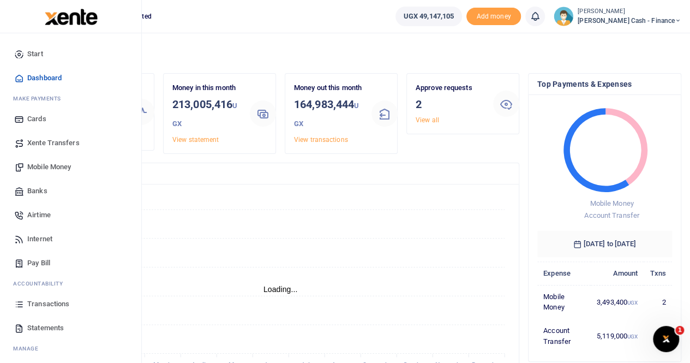
click at [49, 141] on span "Xente Transfers" at bounding box center [53, 143] width 52 height 11
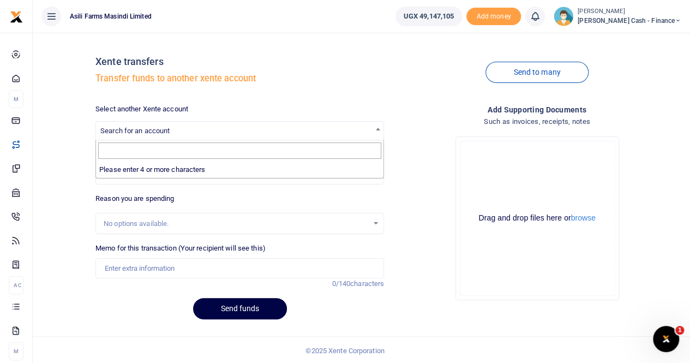
click at [128, 128] on span "Search for an account" at bounding box center [134, 131] width 69 height 8
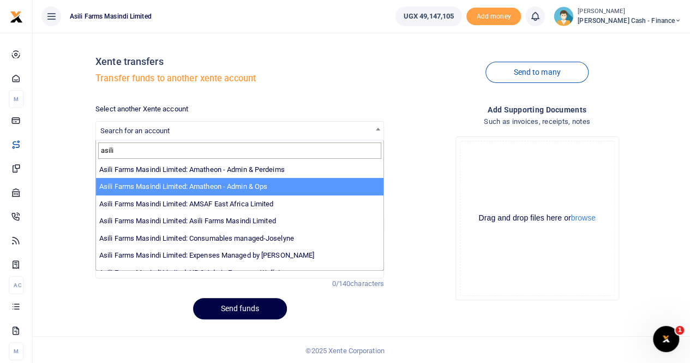
scroll to position [80, 0]
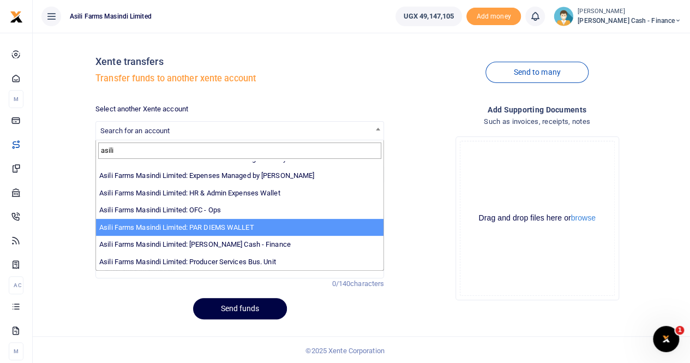
type input "asili"
select select "3369"
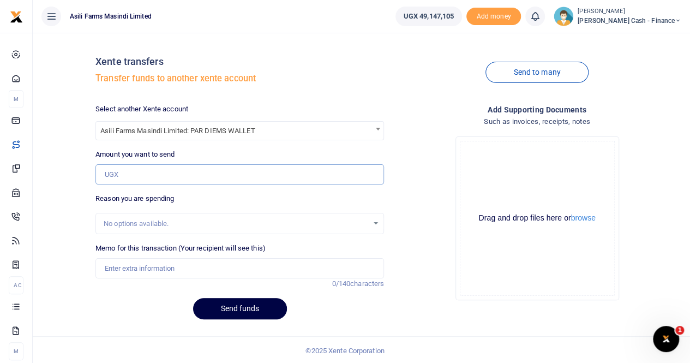
click at [112, 174] on input "Amount you want to send" at bounding box center [239, 174] width 289 height 21
type input "1,000,000"
click at [109, 271] on input "Memo for this transaction (Your recipient will see this)" at bounding box center [239, 268] width 289 height 21
type input "transfer to perduim wallet from Finance wallet"
click at [219, 306] on button "Send funds" at bounding box center [240, 308] width 94 height 21
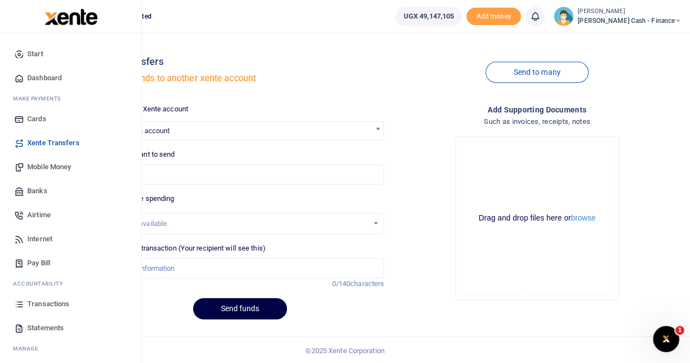
click at [40, 168] on span "Mobile Money" at bounding box center [49, 167] width 44 height 11
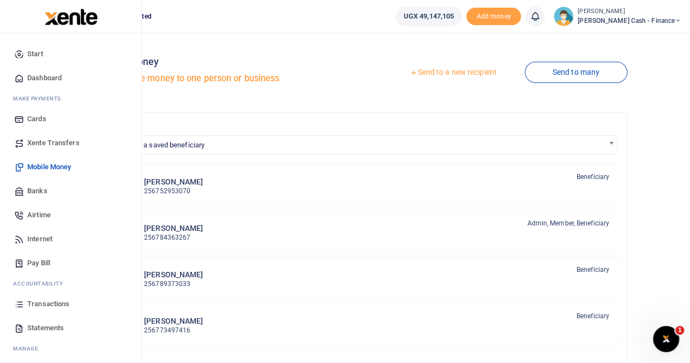
click at [40, 170] on span "Mobile Money" at bounding box center [49, 167] width 44 height 11
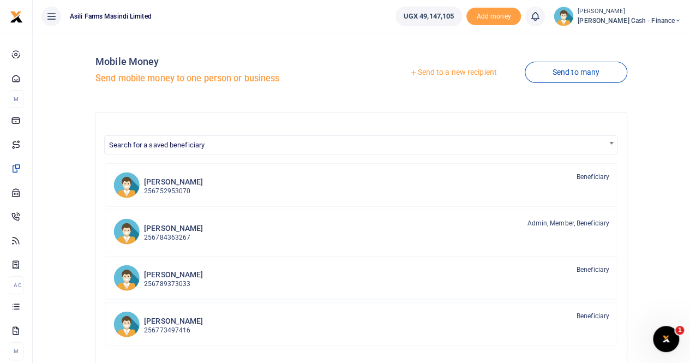
click at [438, 70] on link "Send to a new recipient" at bounding box center [453, 73] width 142 height 20
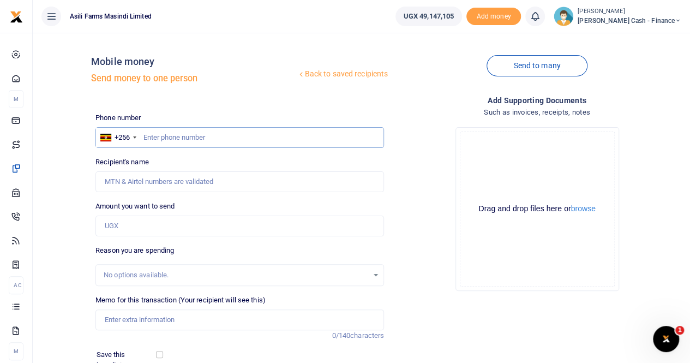
click at [155, 134] on input "text" at bounding box center [239, 137] width 289 height 21
type input "0788574961"
type input "Walter Okello"
type input "0788574961"
click at [129, 274] on div "No options available." at bounding box center [236, 275] width 265 height 11
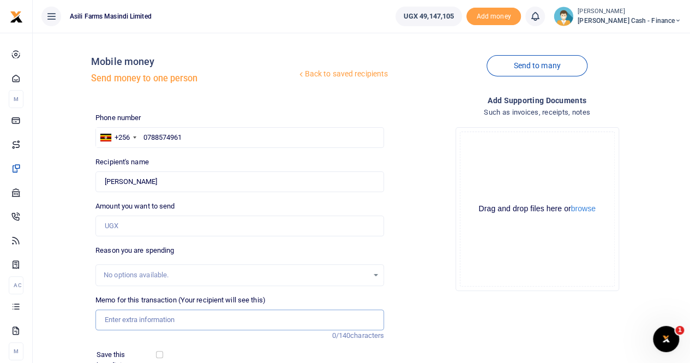
click at [126, 321] on input "Memo for this transaction (Your recipient will see this)" at bounding box center [239, 319] width 289 height 21
click at [109, 320] on input "Pyment for transportation" at bounding box center [239, 319] width 289 height 21
click at [199, 324] on input "Payment for transportation" at bounding box center [239, 319] width 289 height 21
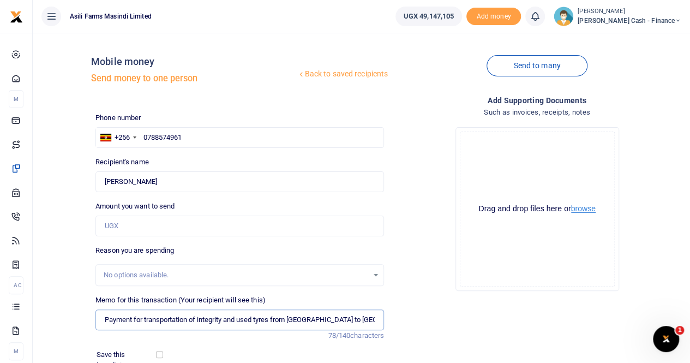
type input "Payment for transportation of integrity and used tyres from kampala to kigumba"
click at [580, 209] on button "browse" at bounding box center [583, 209] width 25 height 8
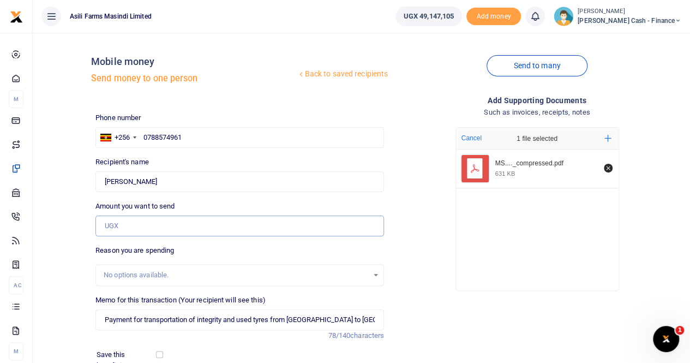
click at [113, 229] on input "Amount you want to send" at bounding box center [239, 226] width 289 height 21
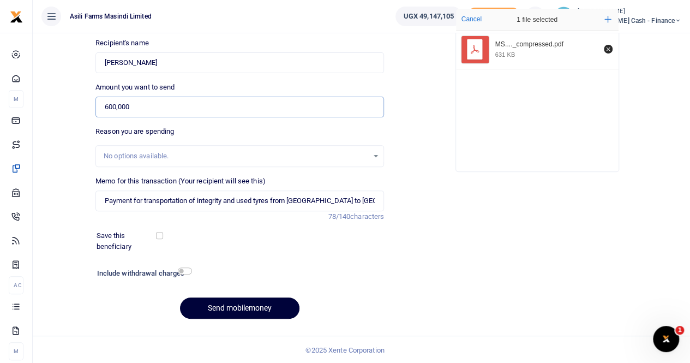
type input "600,000"
click at [237, 308] on button "Send mobilemoney" at bounding box center [239, 307] width 119 height 21
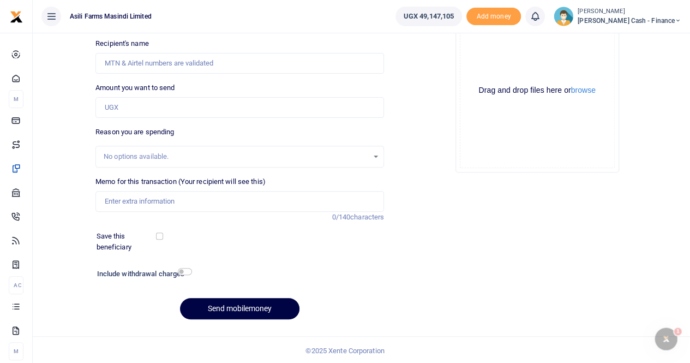
click at [690, 61] on div "Back to saved recipients Mobile money Send money to one person Send to many Pho…" at bounding box center [362, 139] width 658 height 451
click at [168, 65] on input "Recipient's name" at bounding box center [239, 63] width 289 height 21
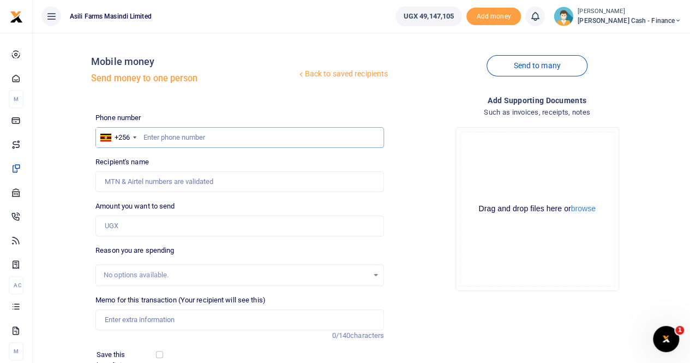
click at [184, 130] on input "text" at bounding box center [239, 137] width 289 height 21
type input "0772555897"
type input "Emmanuel Onyango"
type input "0772555897"
click at [133, 180] on input "Found" at bounding box center [239, 181] width 289 height 21
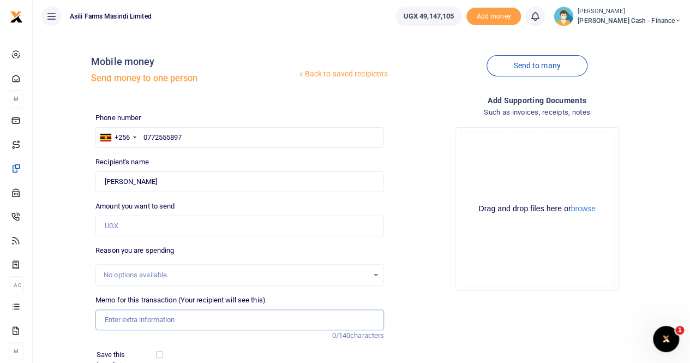
click at [113, 315] on input "Memo for this transaction (Your recipient will see this)" at bounding box center [239, 319] width 289 height 21
type input "p"
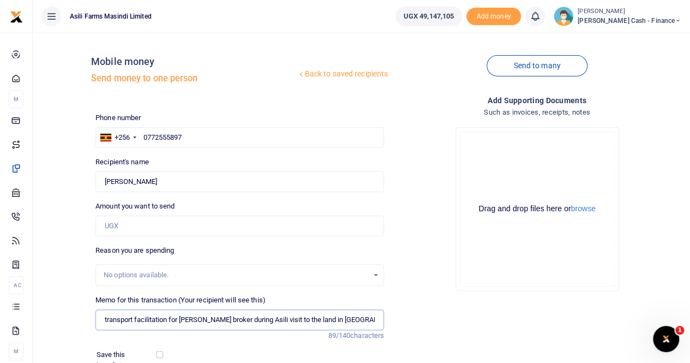
type input "transport facilitation for William Mussime broker during Asili visit to the lan…"
click at [148, 231] on input "Amount you want to send" at bounding box center [239, 226] width 289 height 21
type input "200,000"
click at [595, 209] on button "browse" at bounding box center [583, 209] width 25 height 8
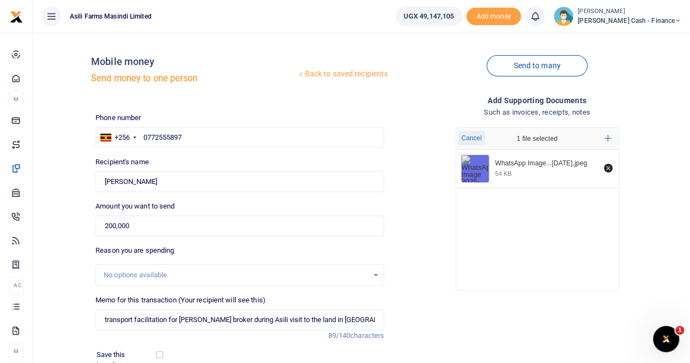
scroll to position [119, 0]
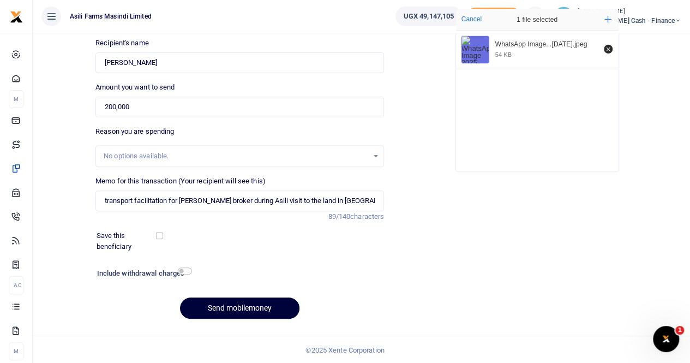
click at [215, 309] on button "Send mobilemoney" at bounding box center [239, 307] width 119 height 21
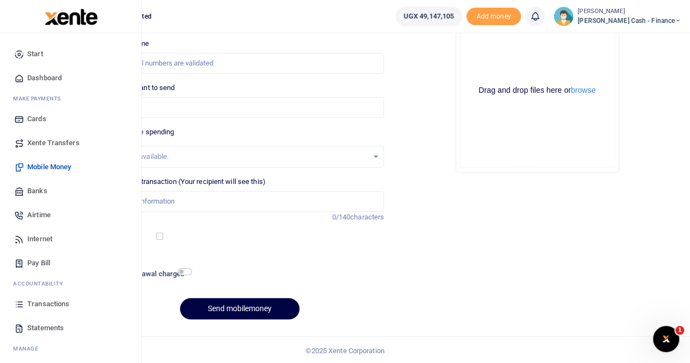
click at [71, 295] on link "Transactions" at bounding box center [71, 304] width 124 height 24
click at [61, 304] on span "Transactions" at bounding box center [48, 303] width 42 height 11
click at [60, 298] on span "Transactions" at bounding box center [48, 303] width 42 height 11
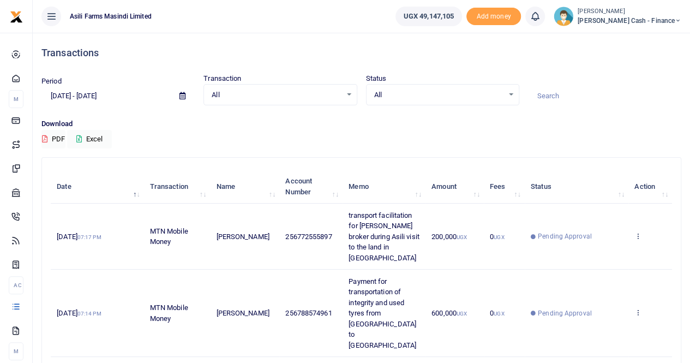
scroll to position [318, 0]
